Goal: Task Accomplishment & Management: Use online tool/utility

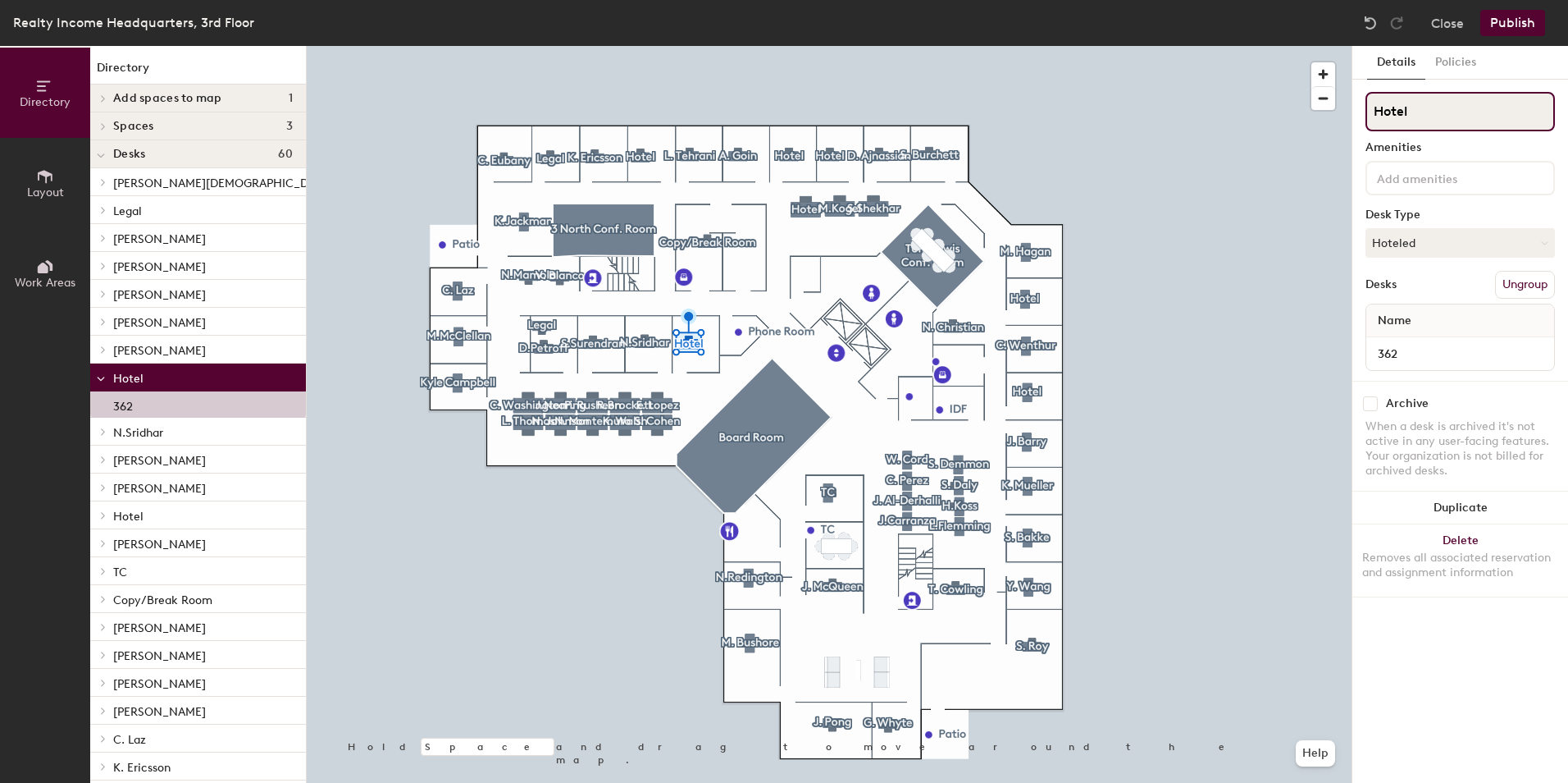
click at [1429, 116] on input "Hotel" at bounding box center [1460, 111] width 190 height 39
type input "H"
type input "[PERSON_NAME]"
click at [1458, 238] on button "Hoteled" at bounding box center [1460, 243] width 190 height 30
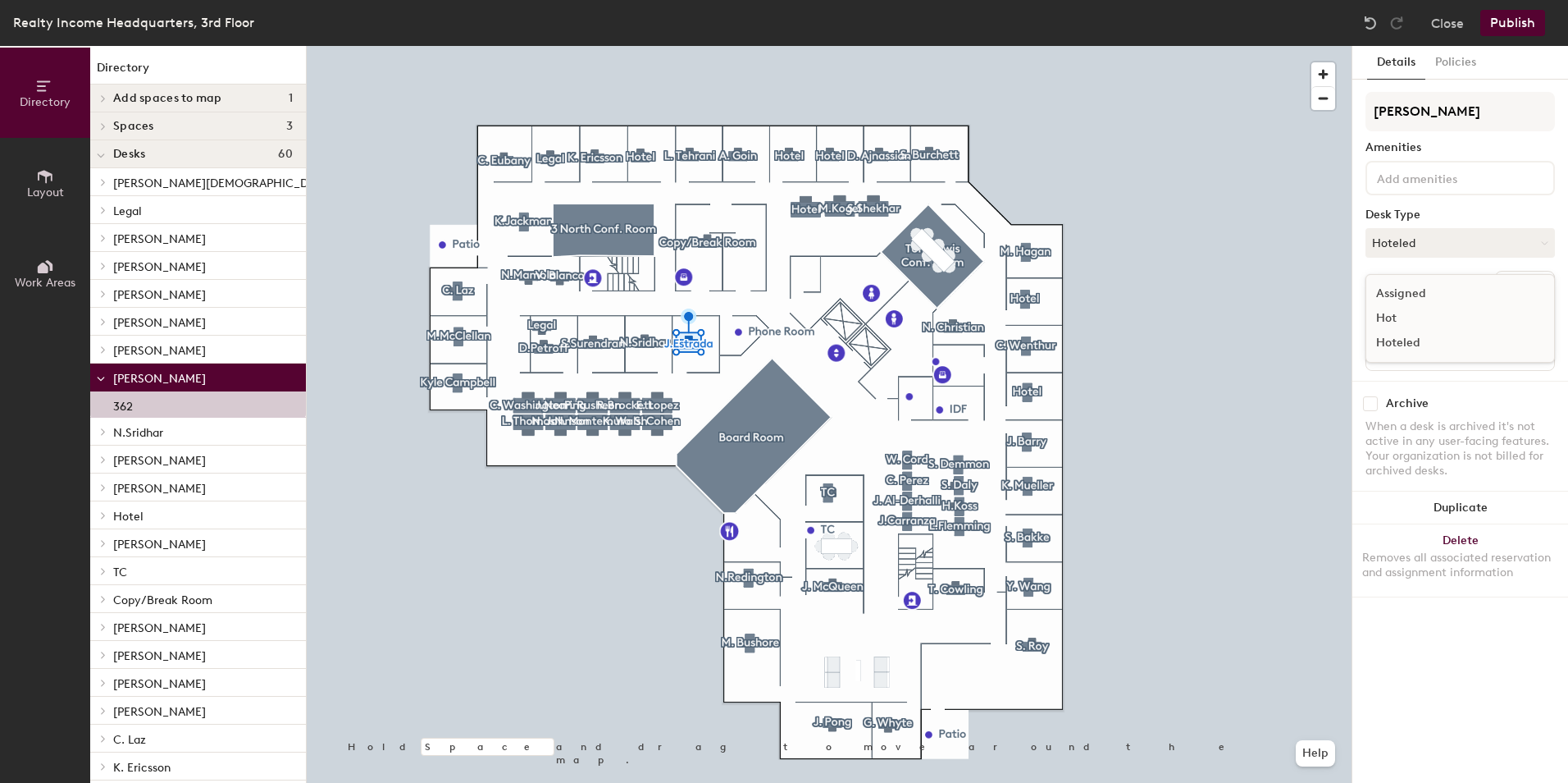
click at [1409, 292] on div "Assigned" at bounding box center [1449, 294] width 164 height 25
click at [1520, 13] on button "Publish" at bounding box center [1513, 23] width 65 height 27
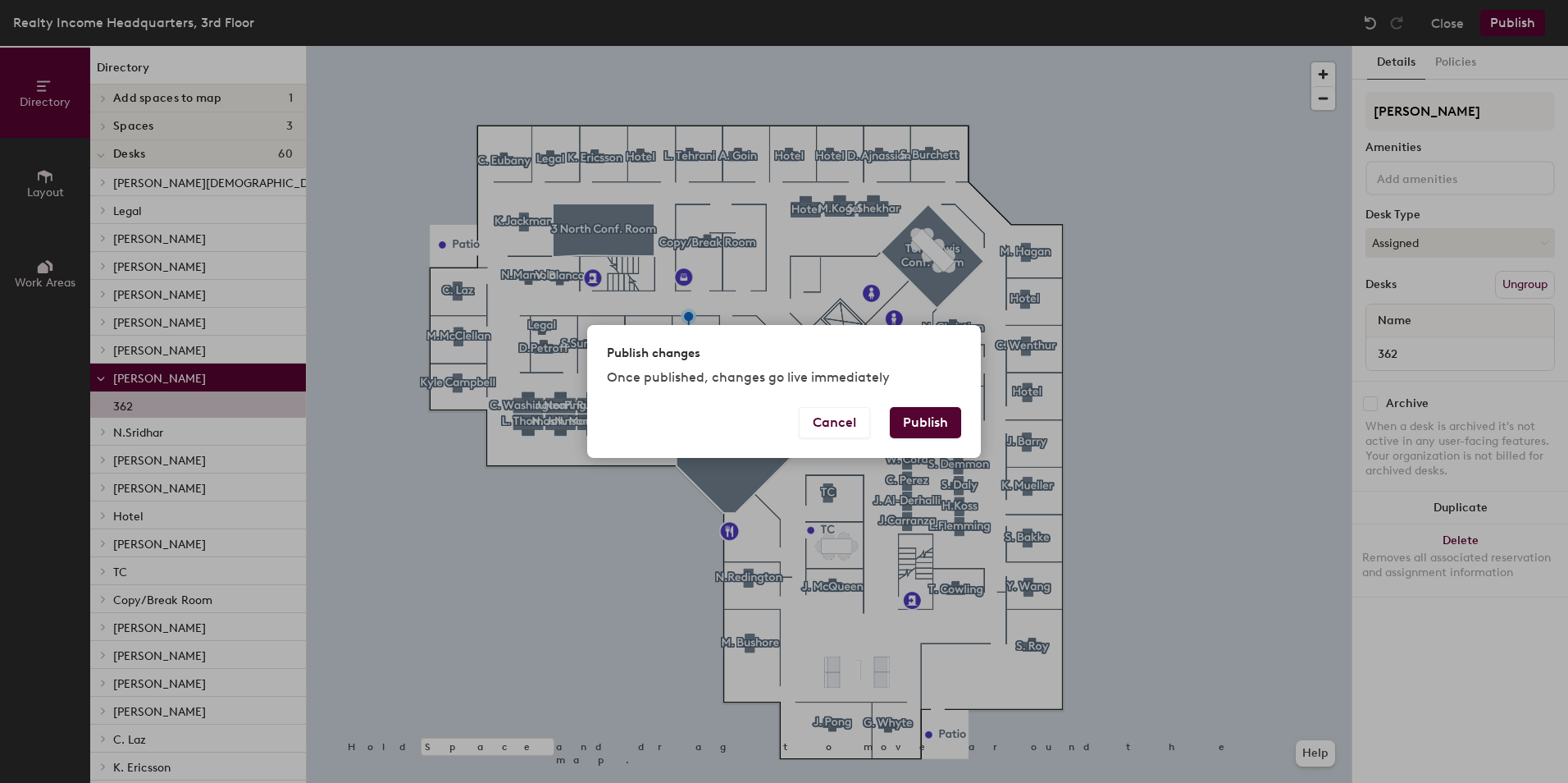
click at [939, 428] on button "Publish" at bounding box center [925, 422] width 72 height 32
